Goal: Task Accomplishment & Management: Complete application form

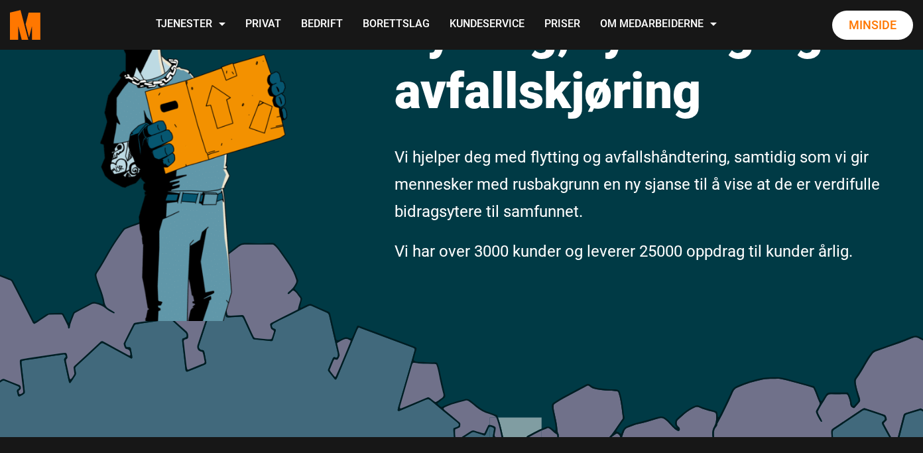
scroll to position [221, 0]
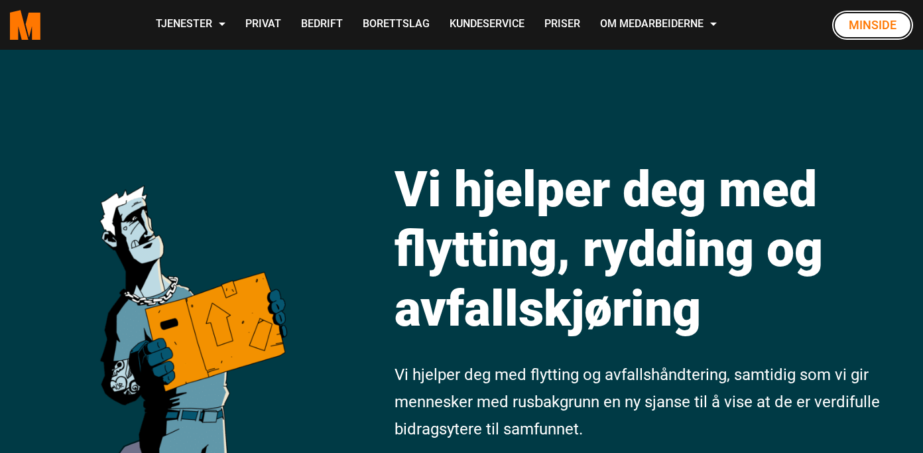
click at [857, 31] on link "Minside" at bounding box center [872, 25] width 81 height 29
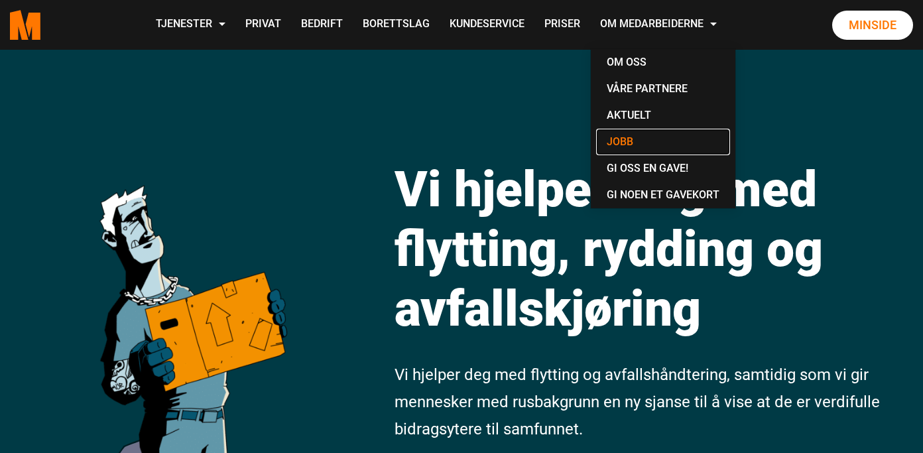
click at [629, 145] on link "Jobb" at bounding box center [663, 142] width 134 height 27
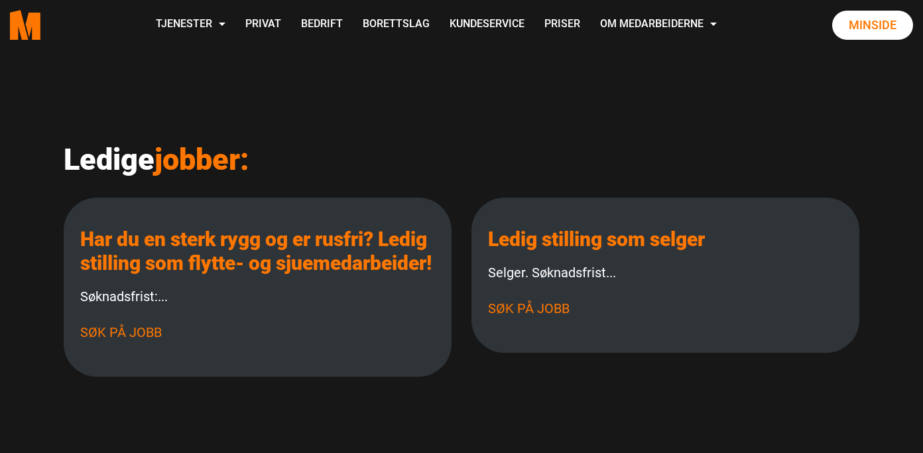
scroll to position [221, 0]
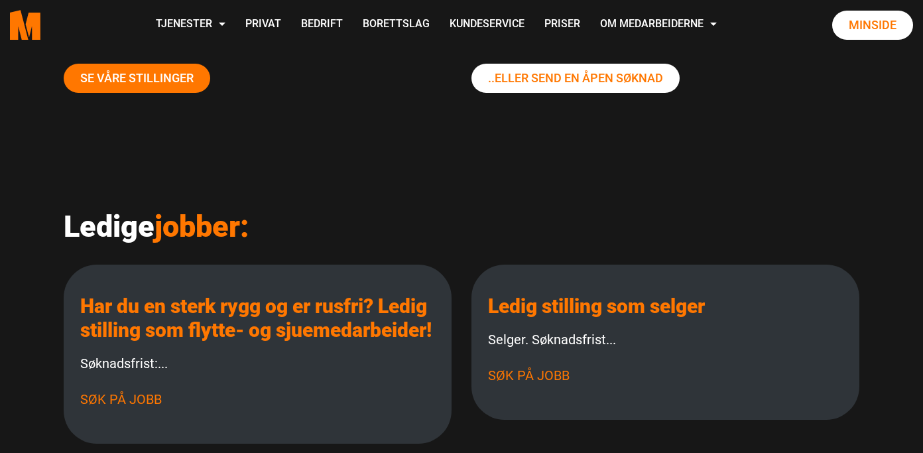
click at [152, 76] on link "Se våre stillinger" at bounding box center [137, 78] width 147 height 29
click at [167, 70] on link "Se våre stillinger" at bounding box center [137, 78] width 147 height 29
click at [113, 78] on link "Se våre stillinger" at bounding box center [137, 78] width 147 height 29
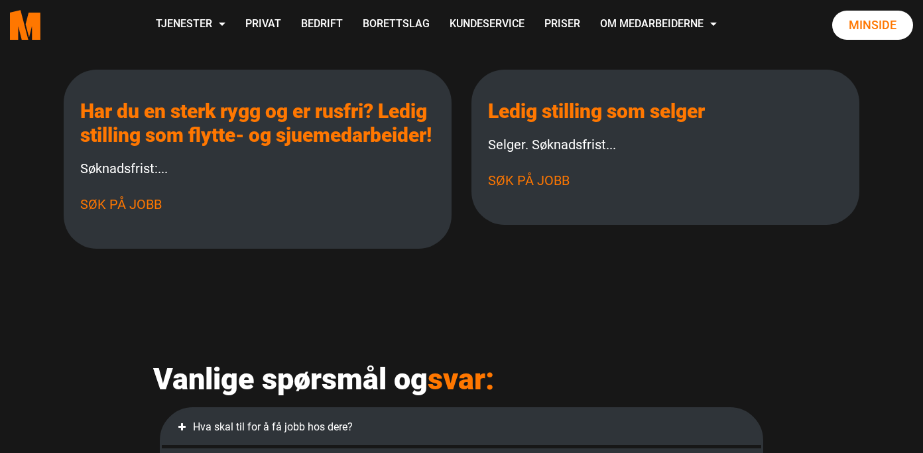
scroll to position [442, 0]
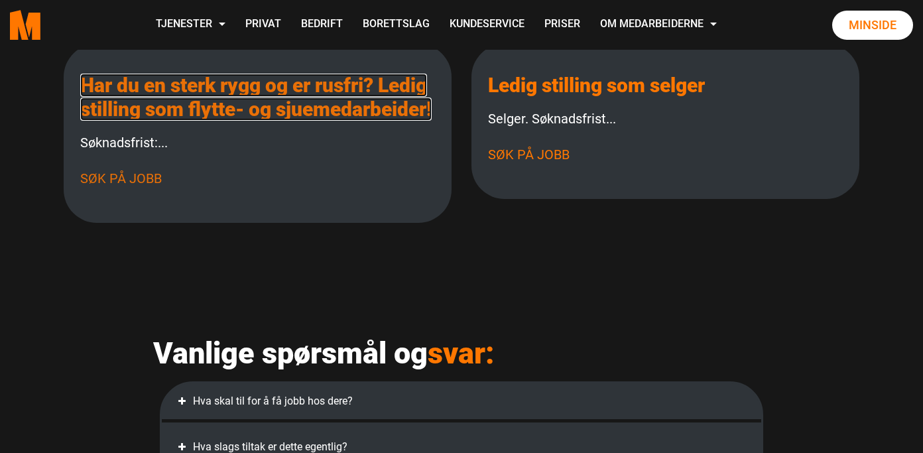
click at [210, 121] on link "Har du en sterk rygg og er rusfri? Ledig stilling som flytte- og sjuemedarbeide…" at bounding box center [256, 97] width 352 height 47
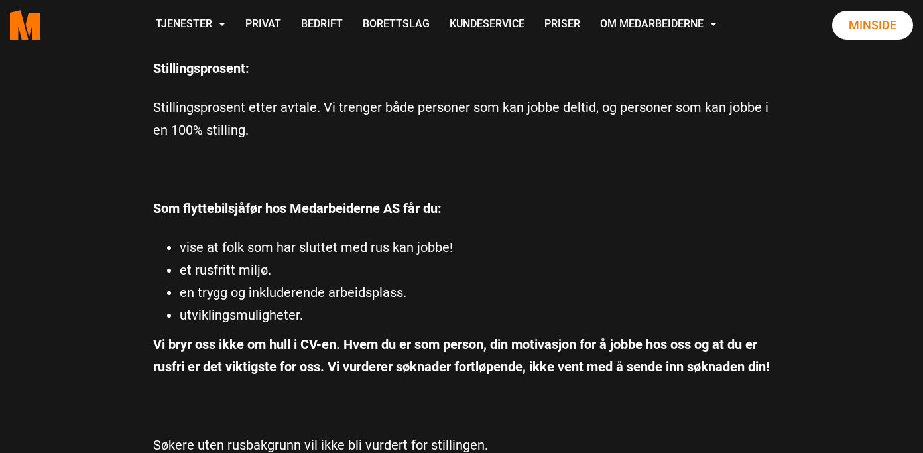
scroll to position [1327, 0]
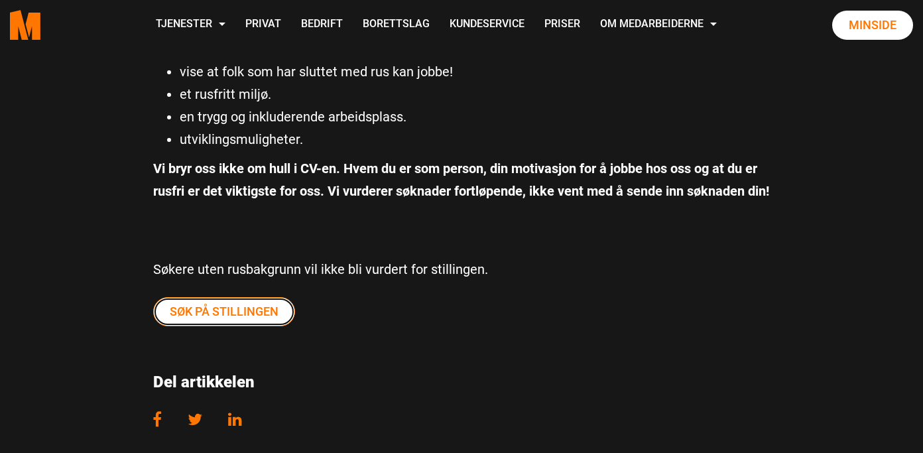
click at [238, 326] on link "Søk på stillingen" at bounding box center [224, 311] width 142 height 29
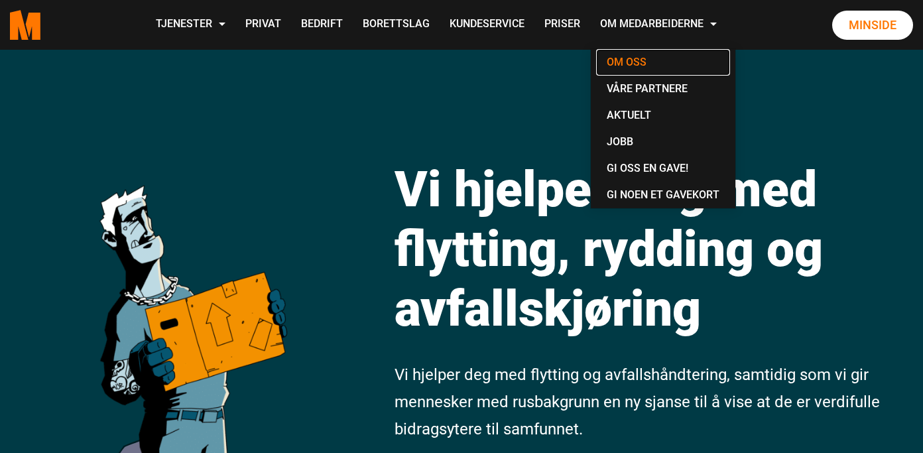
click at [634, 62] on link "Om oss" at bounding box center [663, 62] width 134 height 27
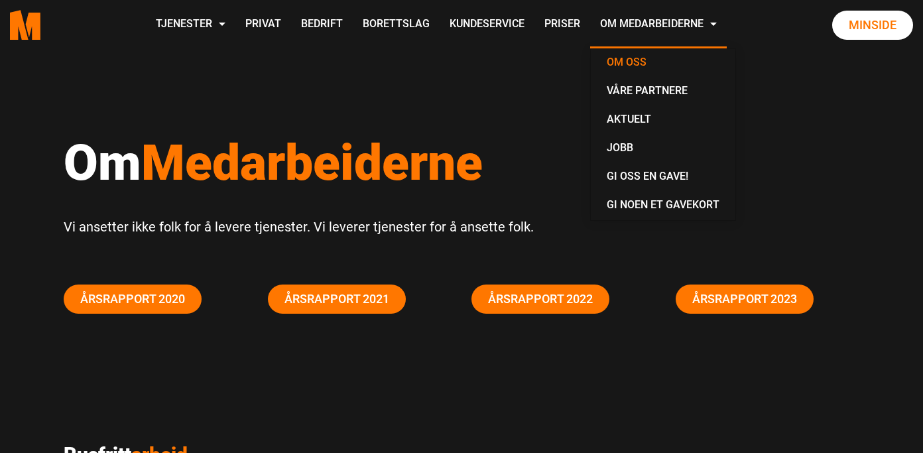
click at [635, 65] on link "Om oss" at bounding box center [663, 63] width 134 height 29
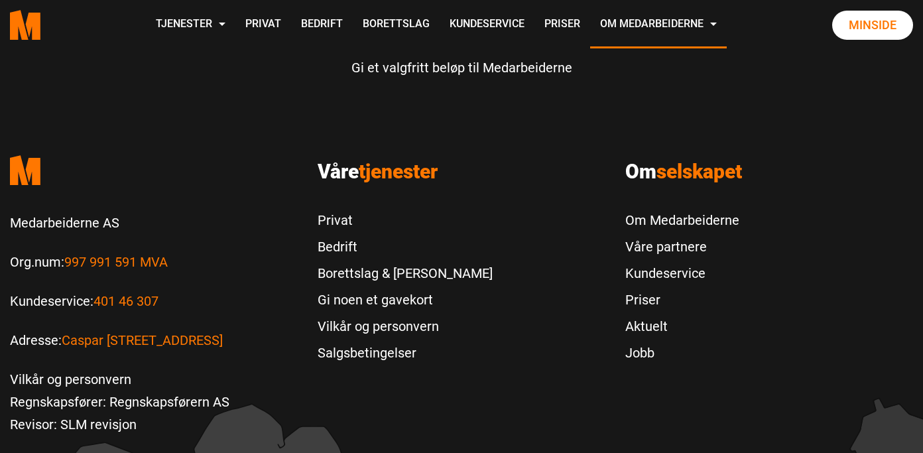
scroll to position [4200, 0]
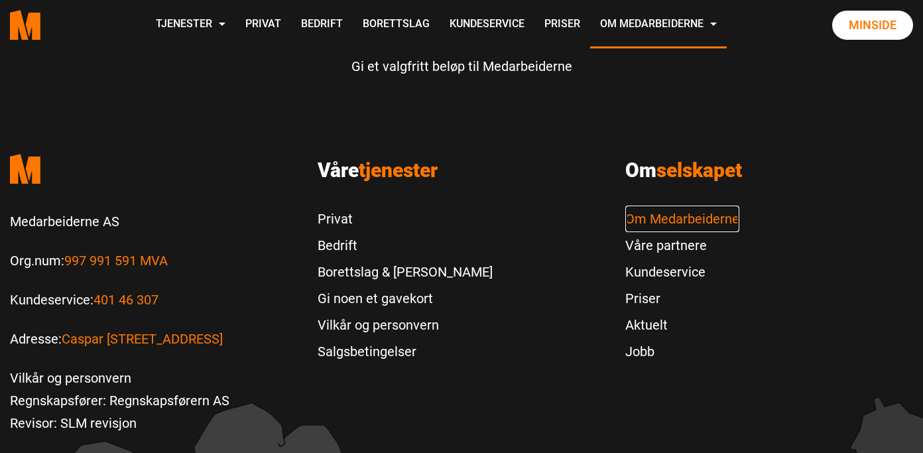
click at [659, 222] on link "Om Medarbeiderne" at bounding box center [682, 219] width 114 height 27
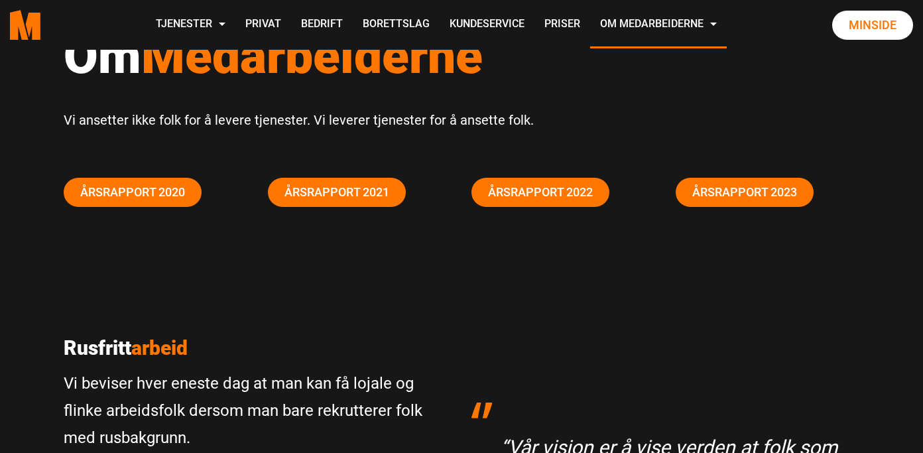
scroll to position [110, 0]
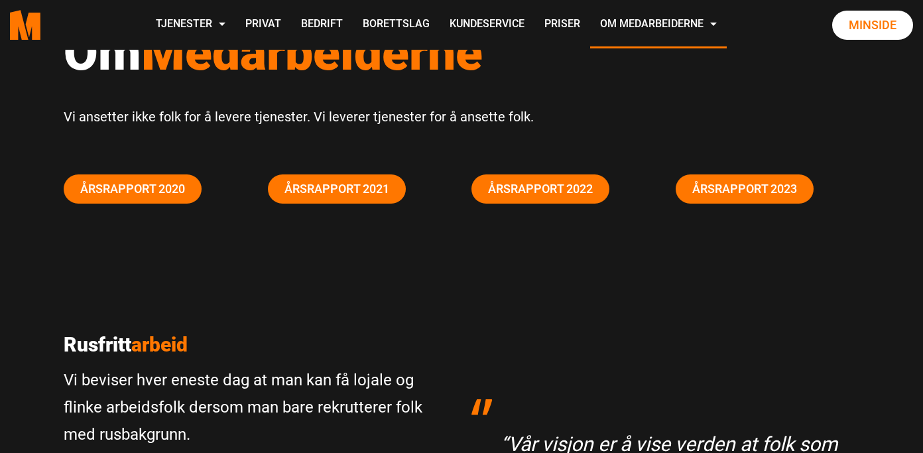
click at [749, 204] on div "Årsrapport 2023" at bounding box center [768, 197] width 204 height 46
click at [724, 198] on link "Årsrapport 2023" at bounding box center [745, 188] width 138 height 29
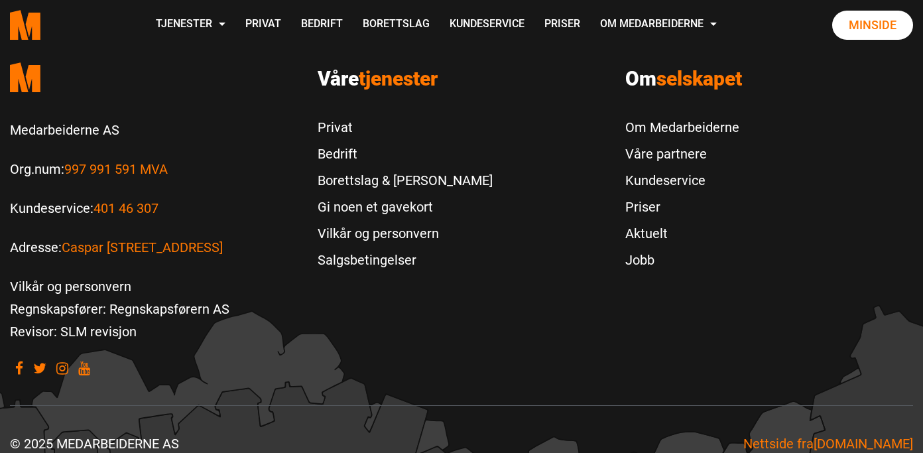
scroll to position [5397, 0]
